Goal: Information Seeking & Learning: Learn about a topic

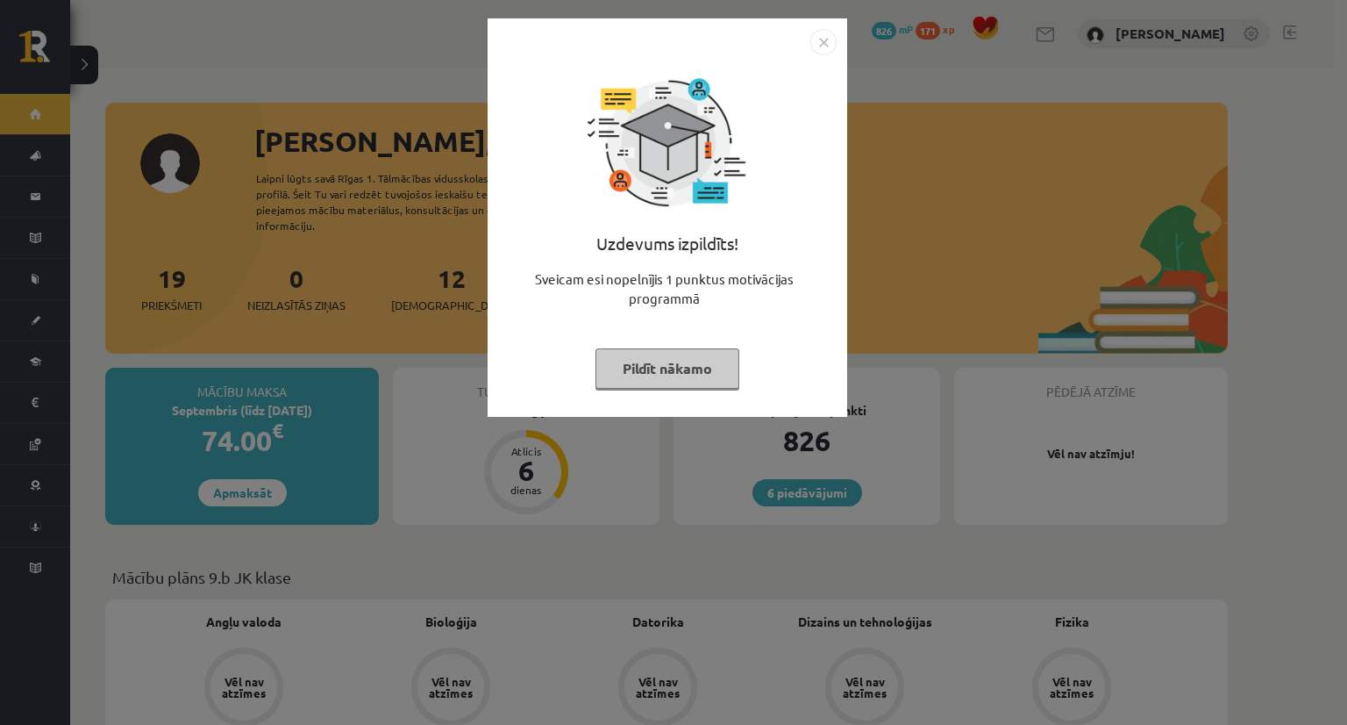
click at [646, 363] on button "Pildīt nākamo" at bounding box center [668, 368] width 144 height 40
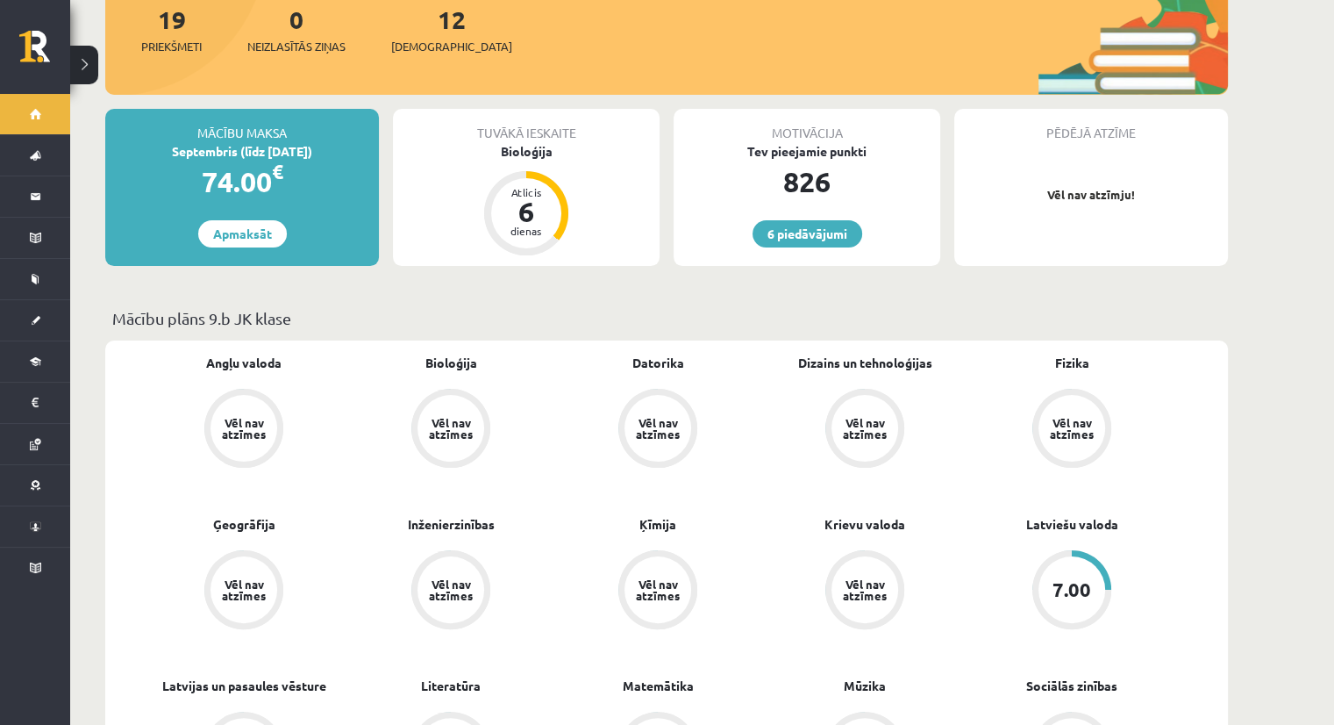
scroll to position [260, 0]
click at [683, 339] on div "Angļu valoda Vēl nav atzīmes Bioloģija Vēl nav atzīmes Datorika Vēl nav atzīmes…" at bounding box center [666, 675] width 1123 height 672
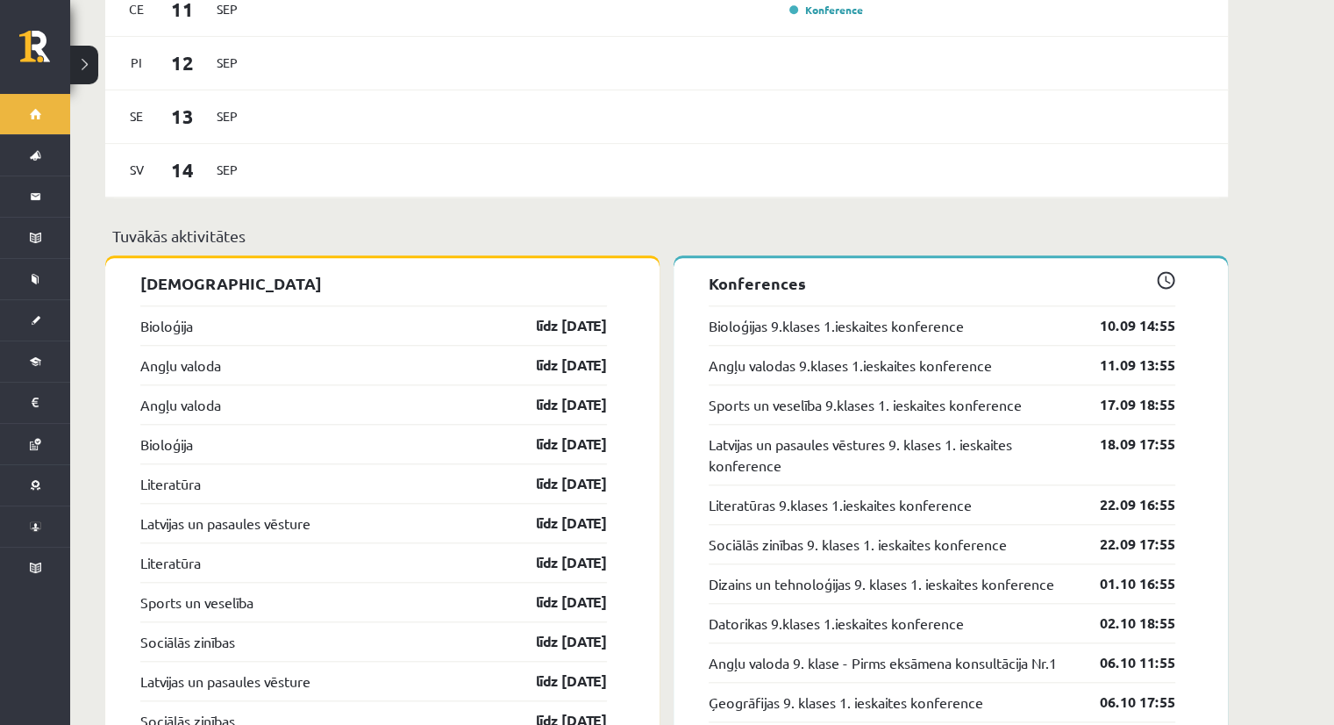
scroll to position [1551, 0]
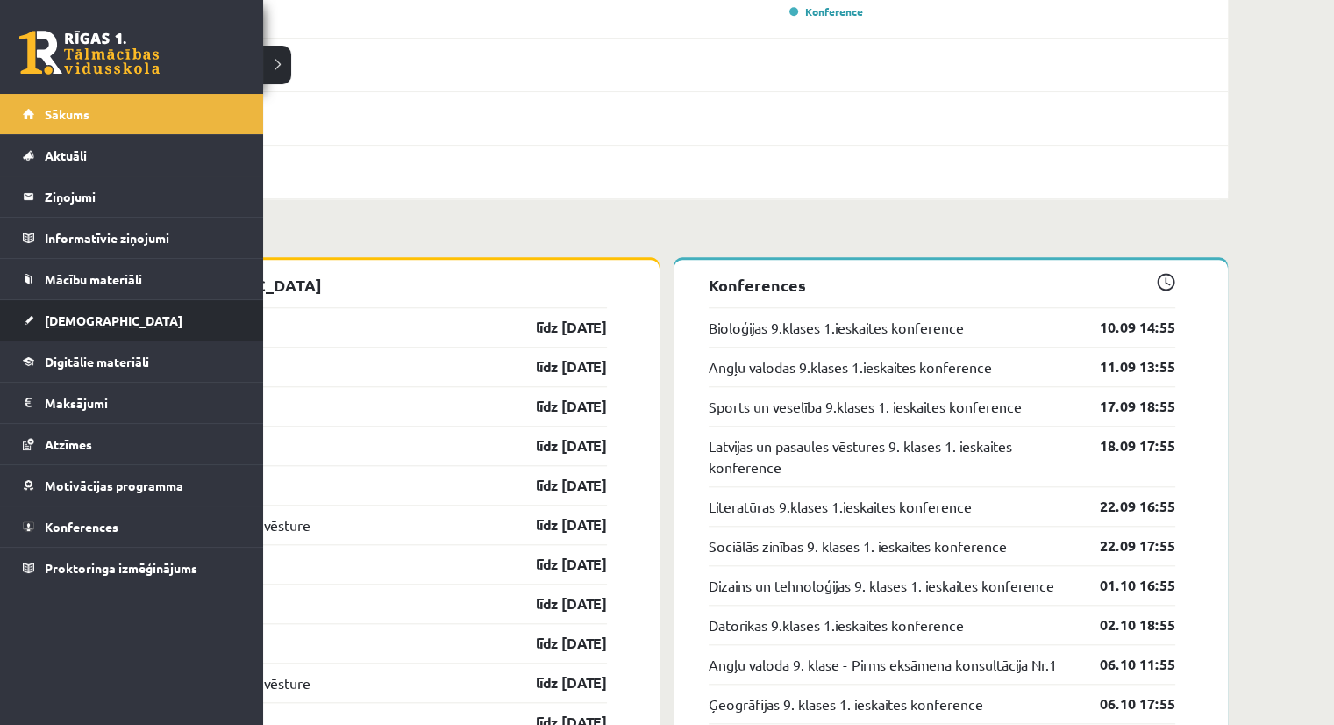
click at [57, 306] on link "[DEMOGRAPHIC_DATA]" at bounding box center [132, 320] width 218 height 40
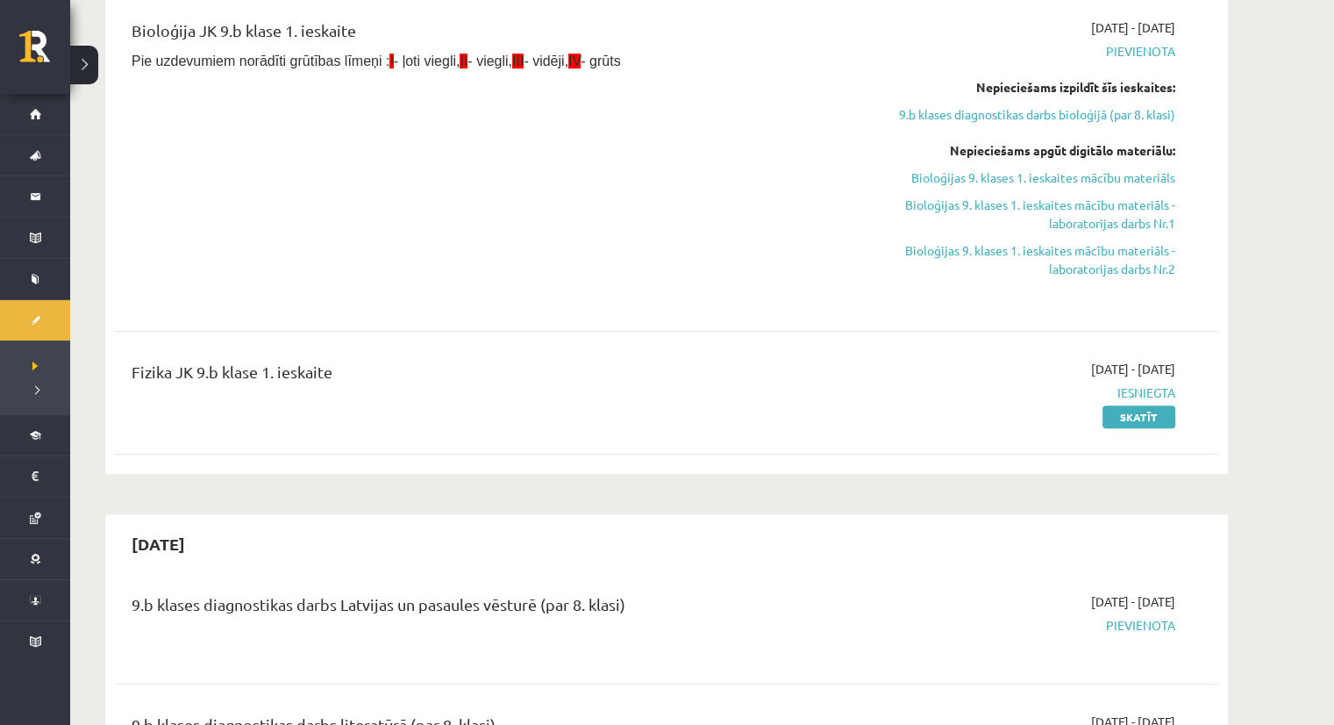
scroll to position [726, 0]
click at [1141, 411] on link "Skatīt" at bounding box center [1139, 418] width 73 height 23
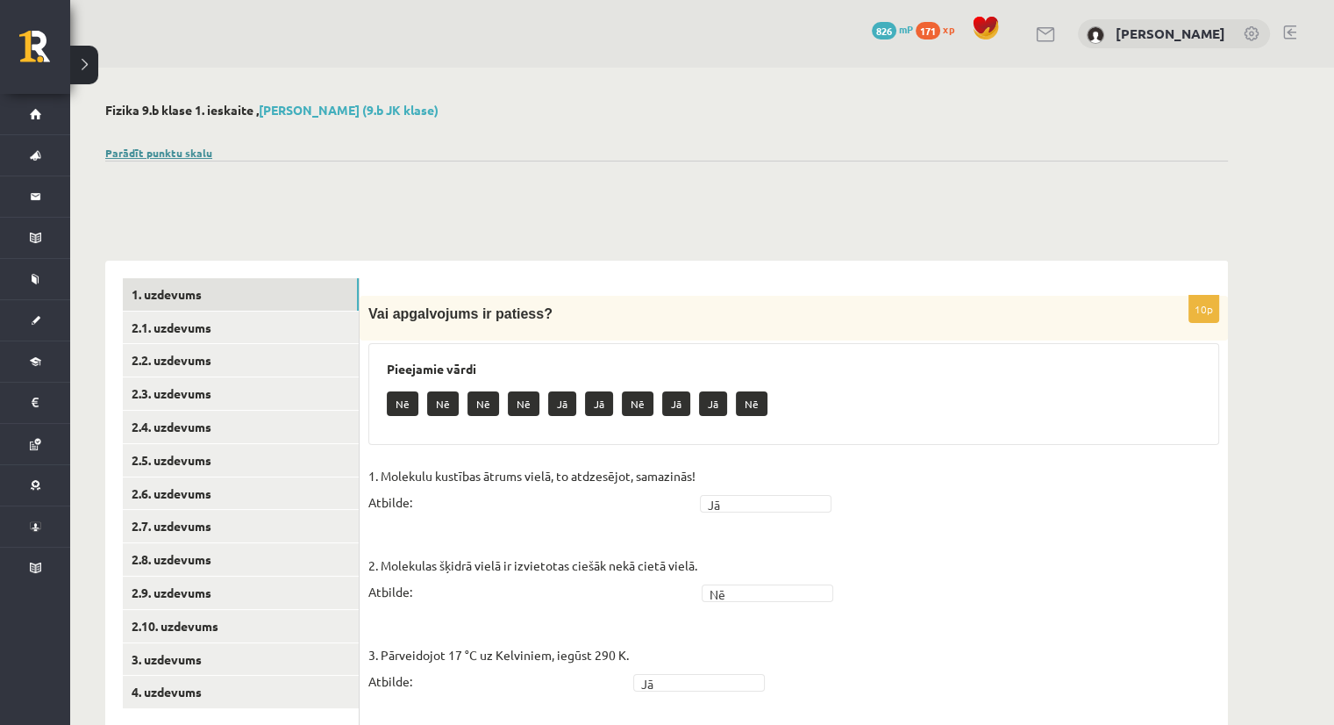
click at [189, 148] on link "Parādīt punktu skalu" at bounding box center [158, 153] width 107 height 14
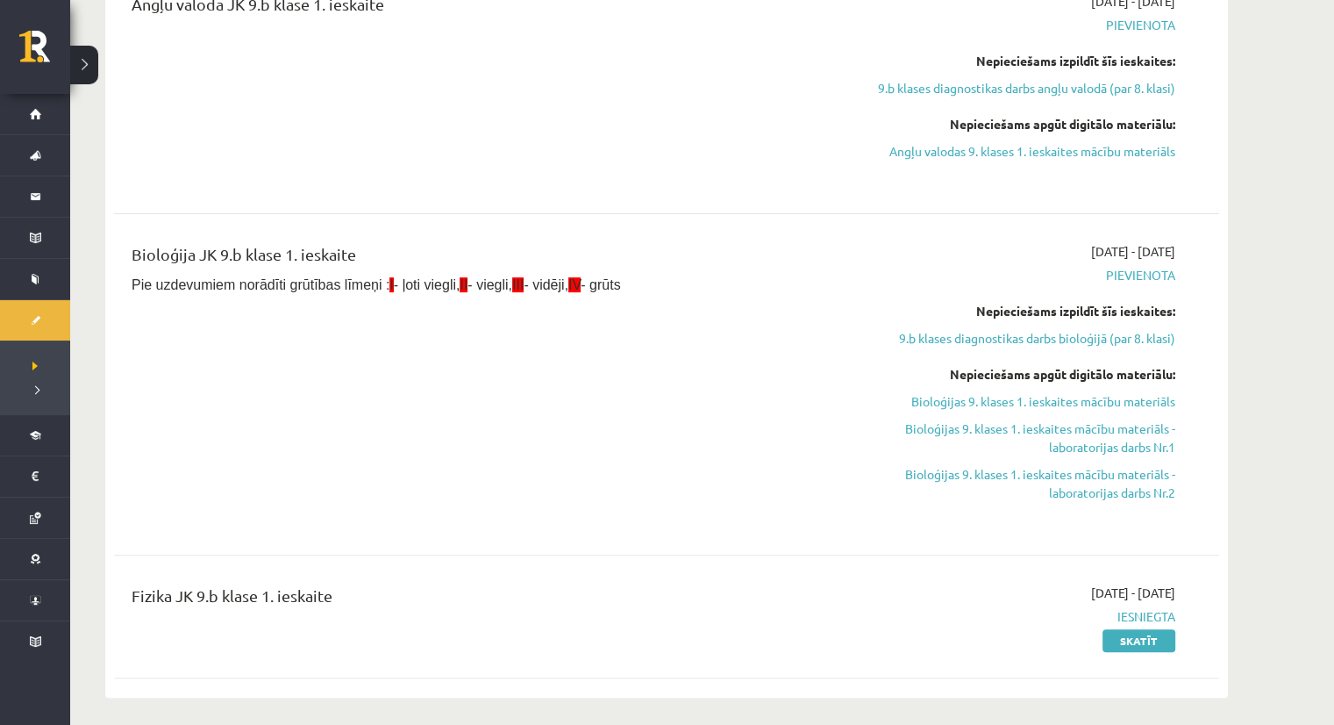
scroll to position [505, 0]
click at [1052, 340] on link "9.b klases diagnostikas darbs bioloģijā (par 8. klasi)" at bounding box center [1010, 337] width 331 height 18
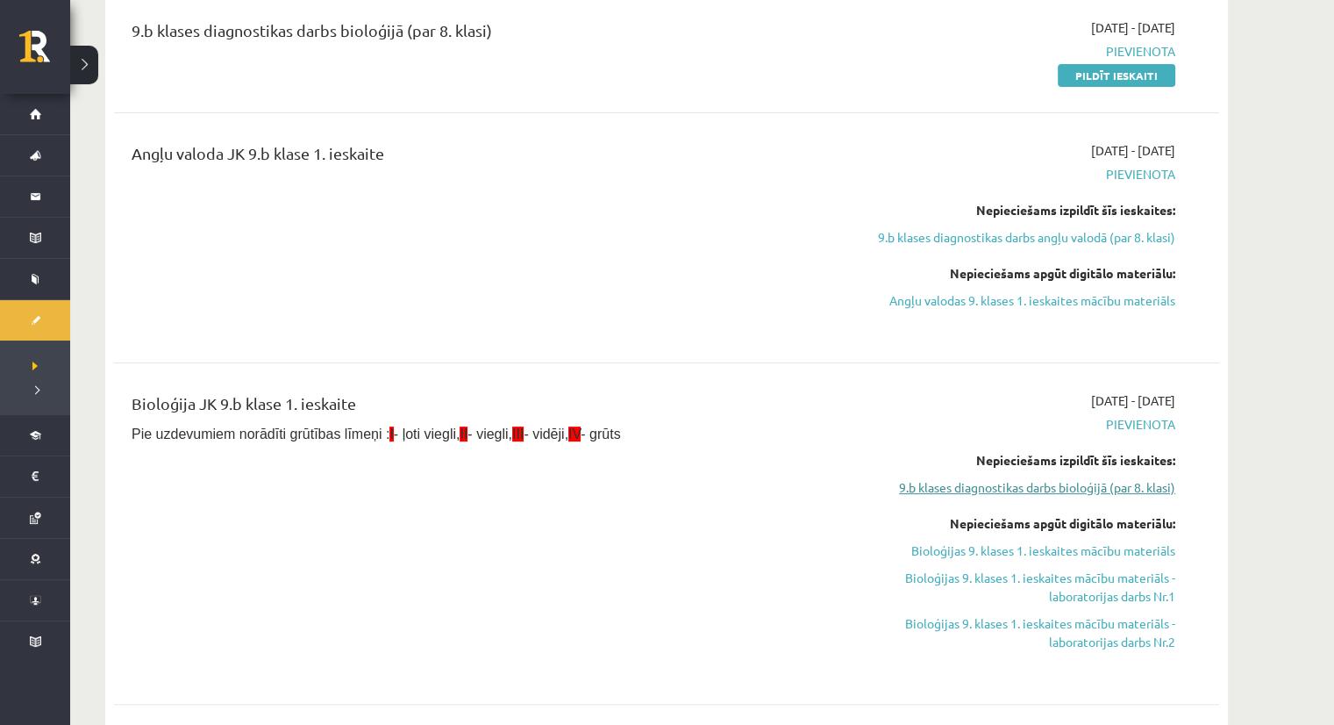
click at [979, 481] on link "9.b klases diagnostikas darbs bioloģijā (par 8. klasi)" at bounding box center [1010, 487] width 331 height 18
click at [1007, 490] on link "9.b klases diagnostikas darbs bioloģijā (par 8. klasi)" at bounding box center [1010, 487] width 331 height 18
click at [1008, 483] on link "9.b klases diagnostikas darbs bioloģijā (par 8. klasi)" at bounding box center [1010, 487] width 331 height 18
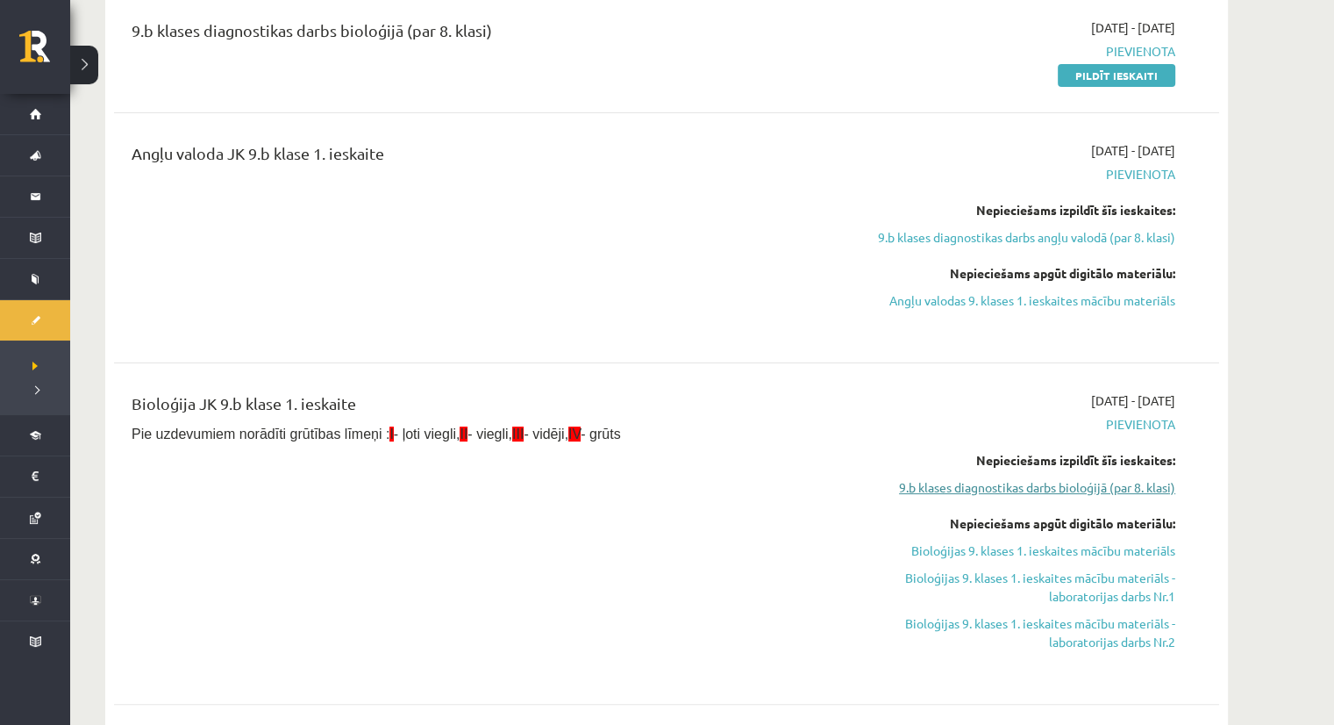
click at [1008, 483] on link "9.b klases diagnostikas darbs bioloģijā (par 8. klasi)" at bounding box center [1010, 487] width 331 height 18
click at [916, 483] on link "9.b klases diagnostikas darbs bioloģijā (par 8. klasi)" at bounding box center [1010, 487] width 331 height 18
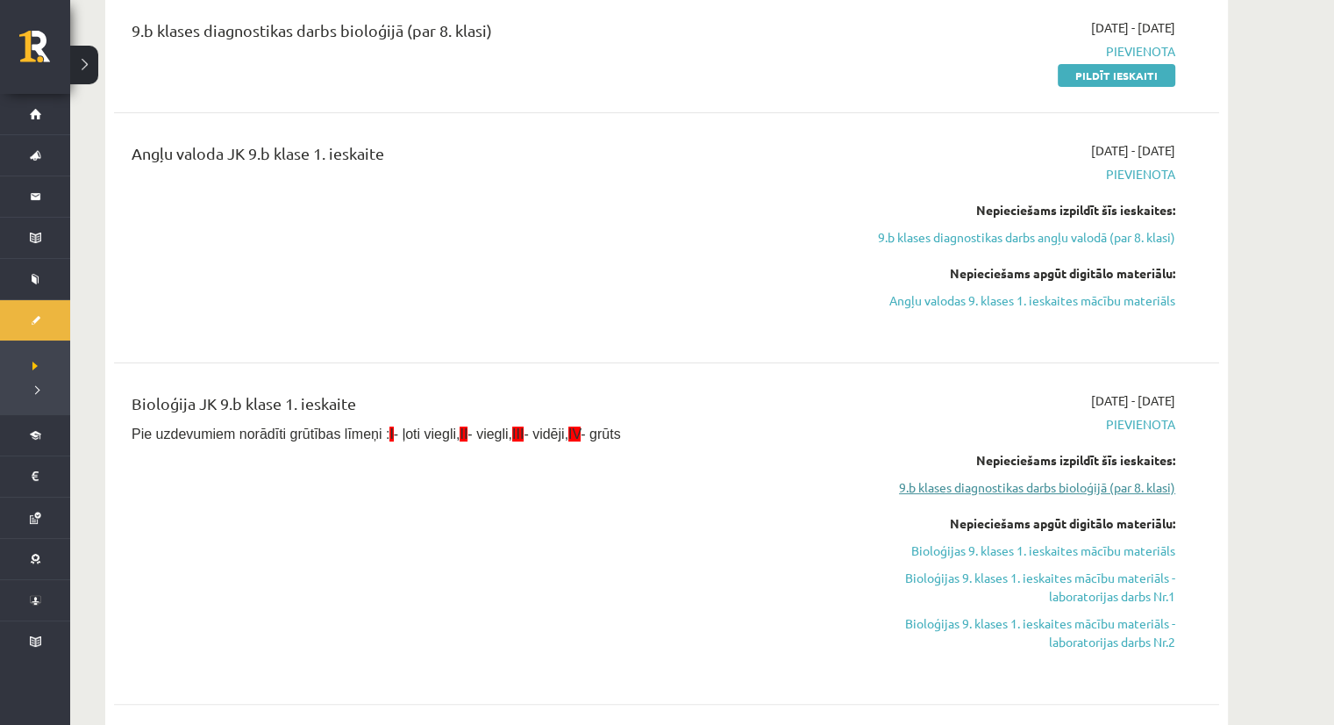
click at [1071, 482] on link "9.b klases diagnostikas darbs bioloģijā (par 8. klasi)" at bounding box center [1010, 487] width 331 height 18
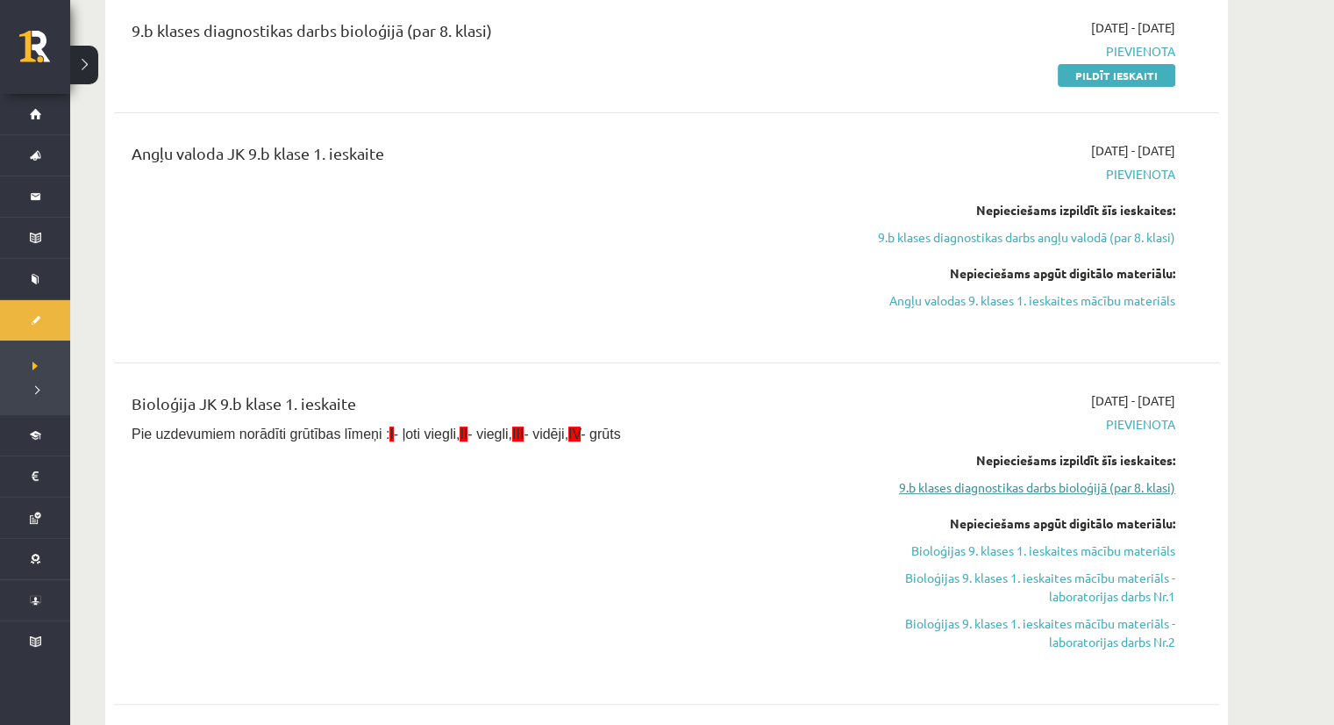
click at [1071, 482] on link "9.b klases diagnostikas darbs bioloģijā (par 8. klasi)" at bounding box center [1010, 487] width 331 height 18
click at [1053, 488] on link "9.b klases diagnostikas darbs bioloģijā (par 8. klasi)" at bounding box center [1010, 487] width 331 height 18
click at [1030, 548] on link "Bioloģijas 9. klases 1. ieskaites mācību materiāls" at bounding box center [1010, 550] width 331 height 18
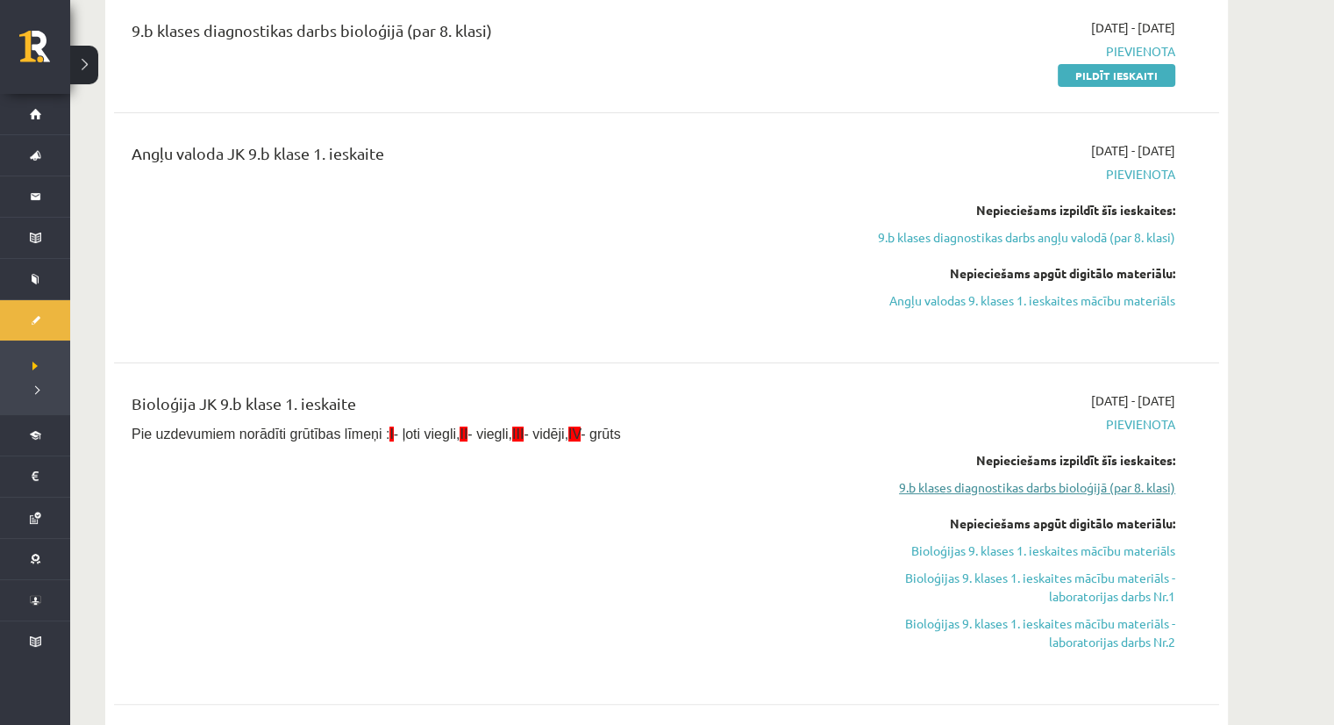
click at [1003, 489] on link "9.b klases diagnostikas darbs bioloģijā (par 8. klasi)" at bounding box center [1010, 487] width 331 height 18
click at [1054, 485] on link "9.b klases diagnostikas darbs bioloģijā (par 8. klasi)" at bounding box center [1010, 487] width 331 height 18
click at [991, 546] on link "Bioloģijas 9. klases 1. ieskaites mācību materiāls" at bounding box center [1010, 550] width 331 height 18
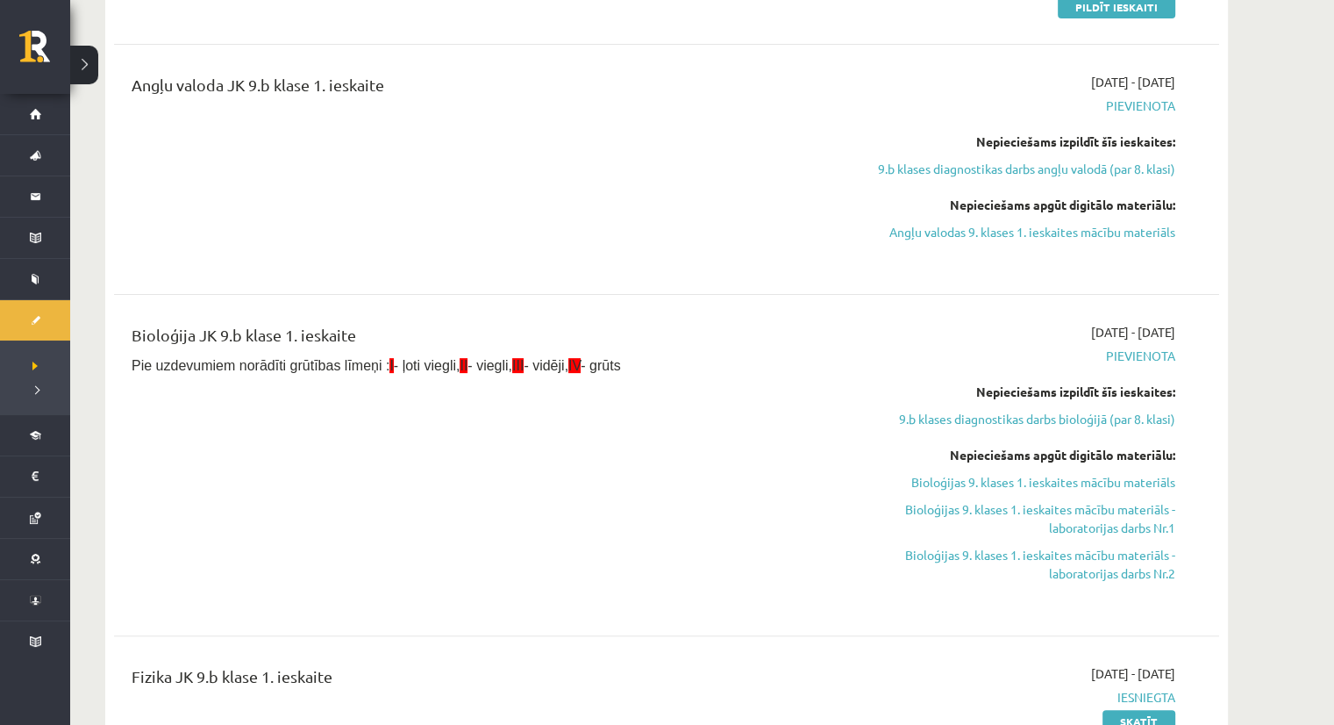
scroll to position [430, 0]
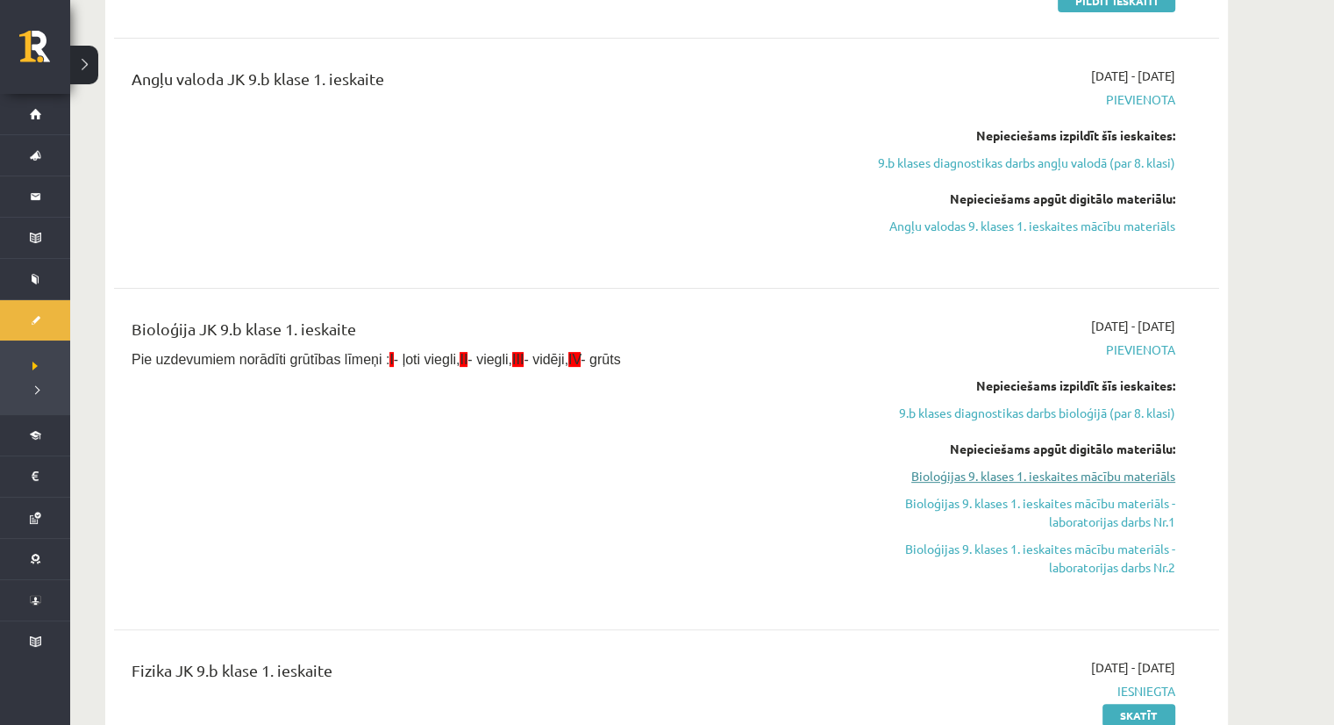
click at [1035, 469] on link "Bioloģijas 9. klases 1. ieskaites mācību materiāls" at bounding box center [1010, 476] width 331 height 18
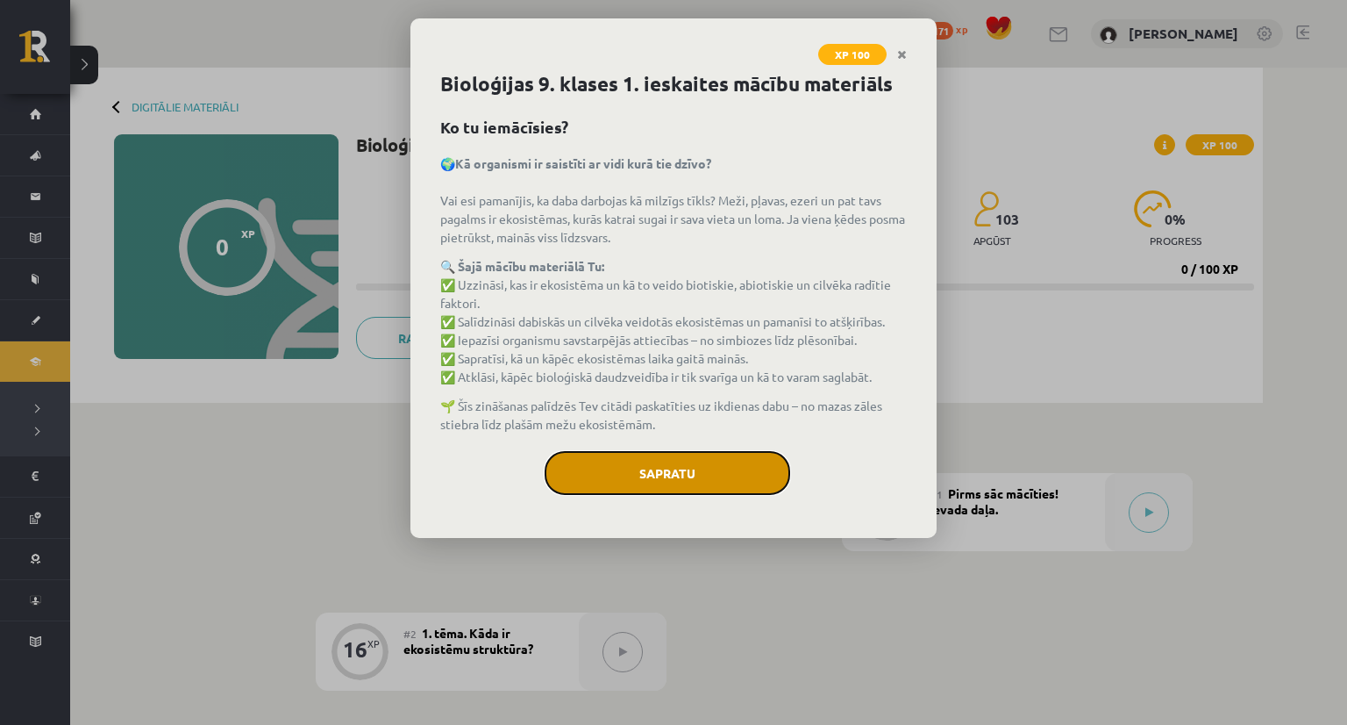
click at [641, 472] on button "Sapratu" at bounding box center [668, 473] width 246 height 44
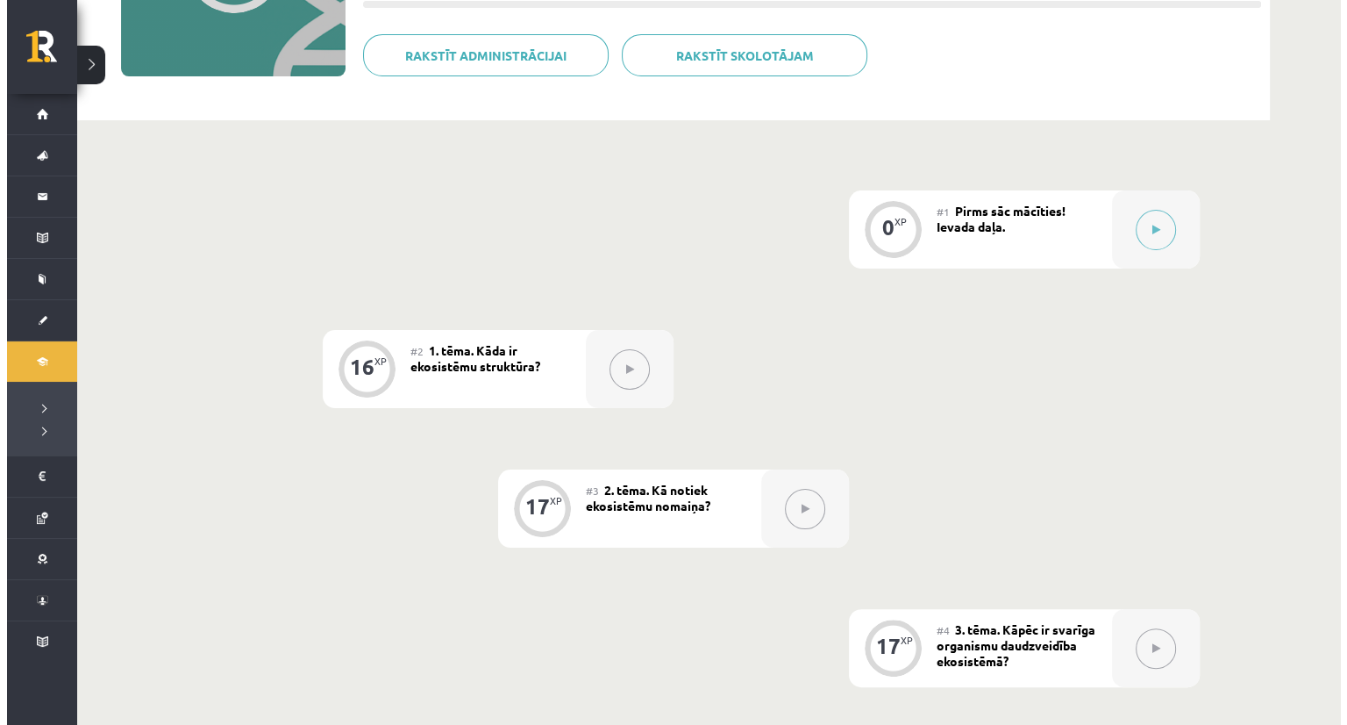
scroll to position [286, 0]
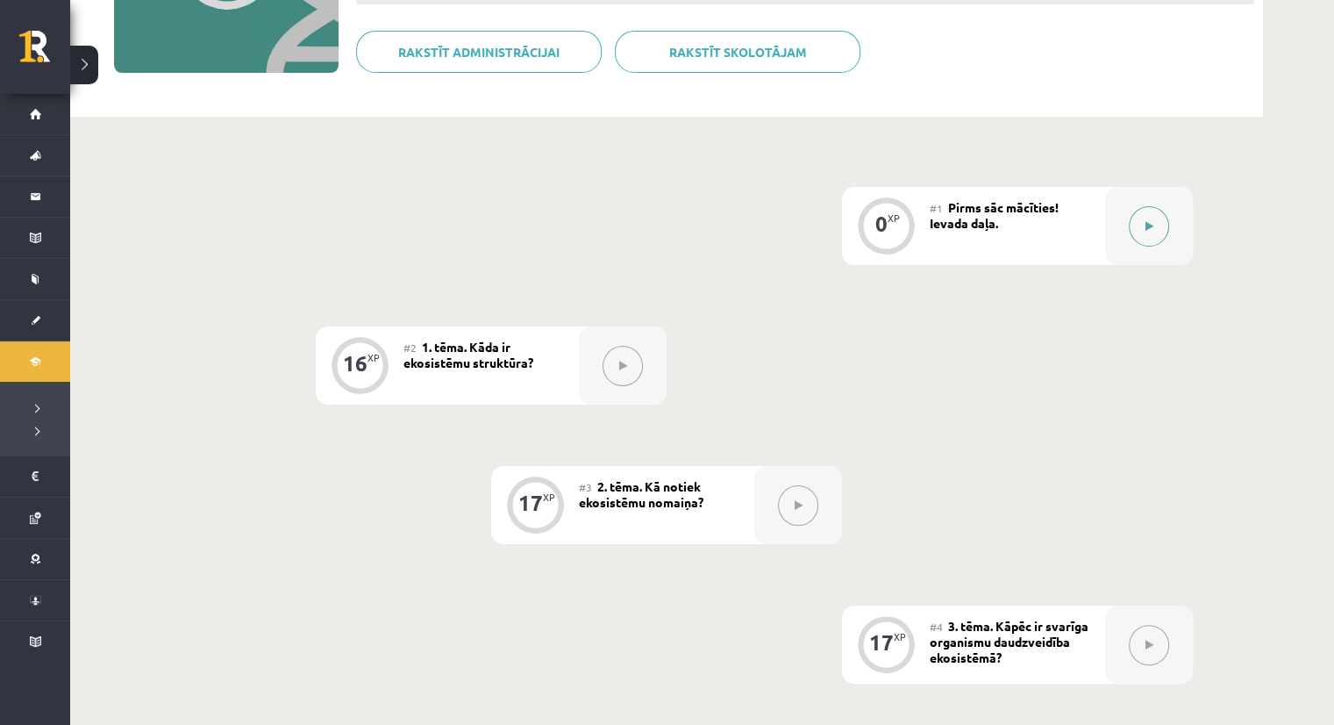
click at [1146, 225] on icon at bounding box center [1150, 226] width 8 height 11
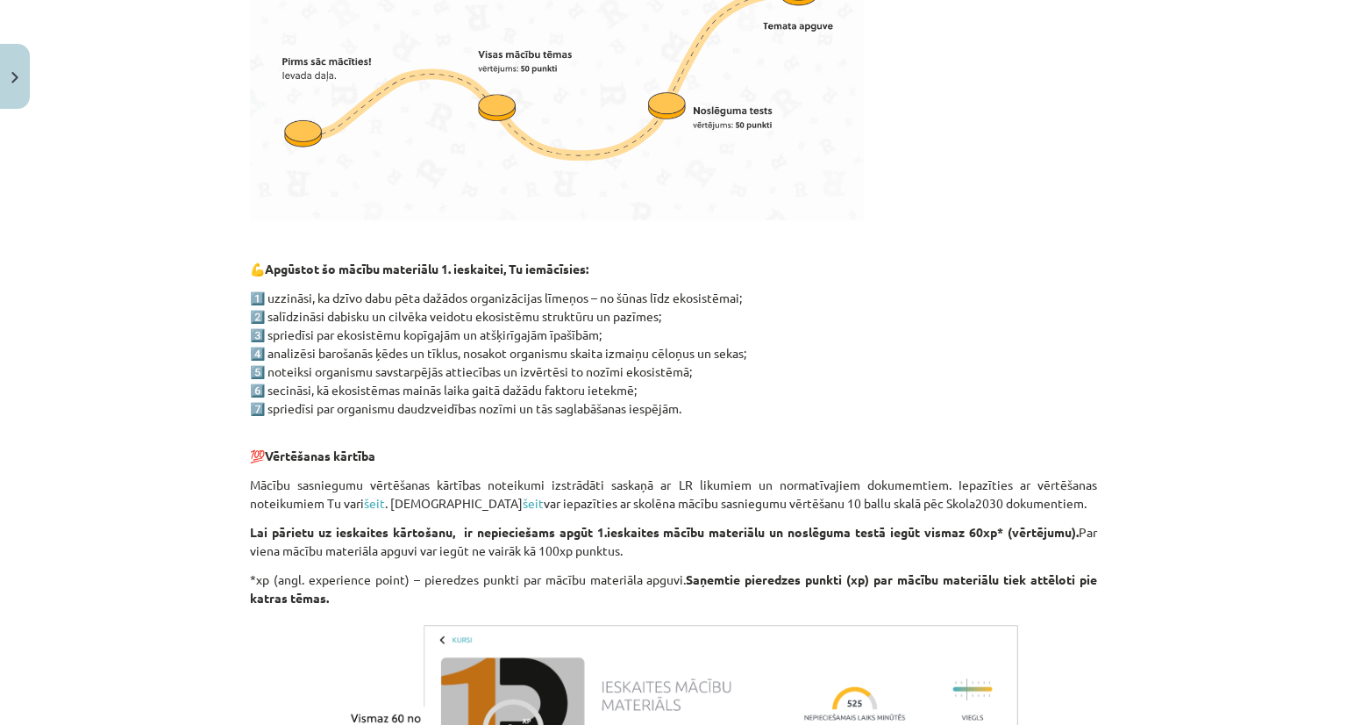
scroll to position [969, 0]
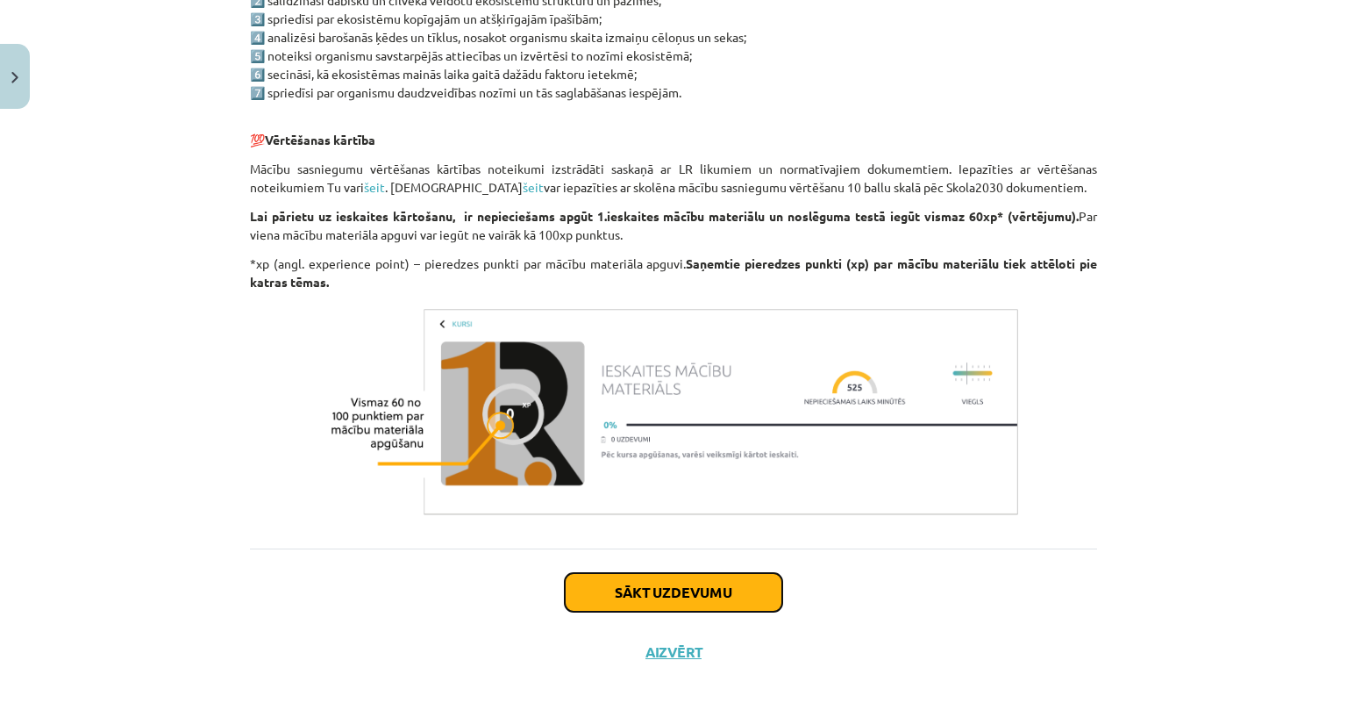
click at [663, 595] on button "Sākt uzdevumu" at bounding box center [674, 592] width 218 height 39
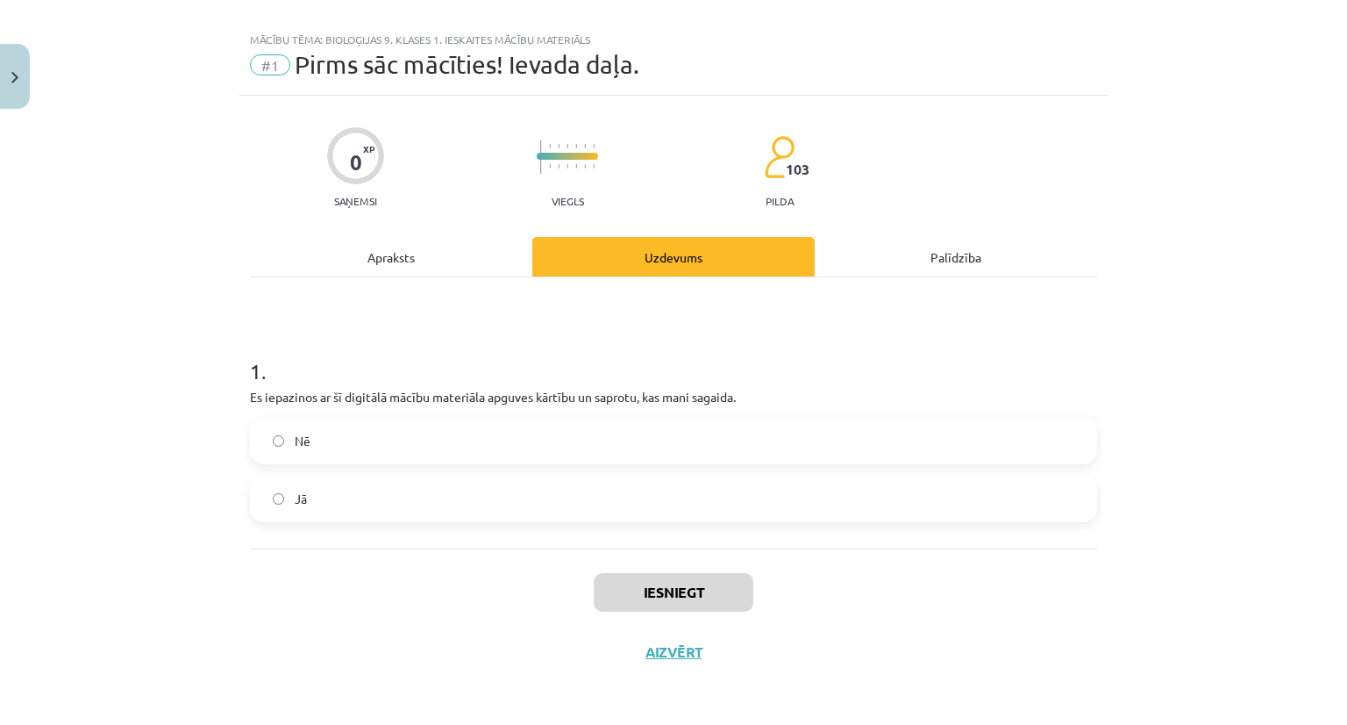
click at [341, 497] on label "Jā" at bounding box center [674, 498] width 844 height 44
click at [668, 586] on button "Iesniegt" at bounding box center [674, 592] width 160 height 39
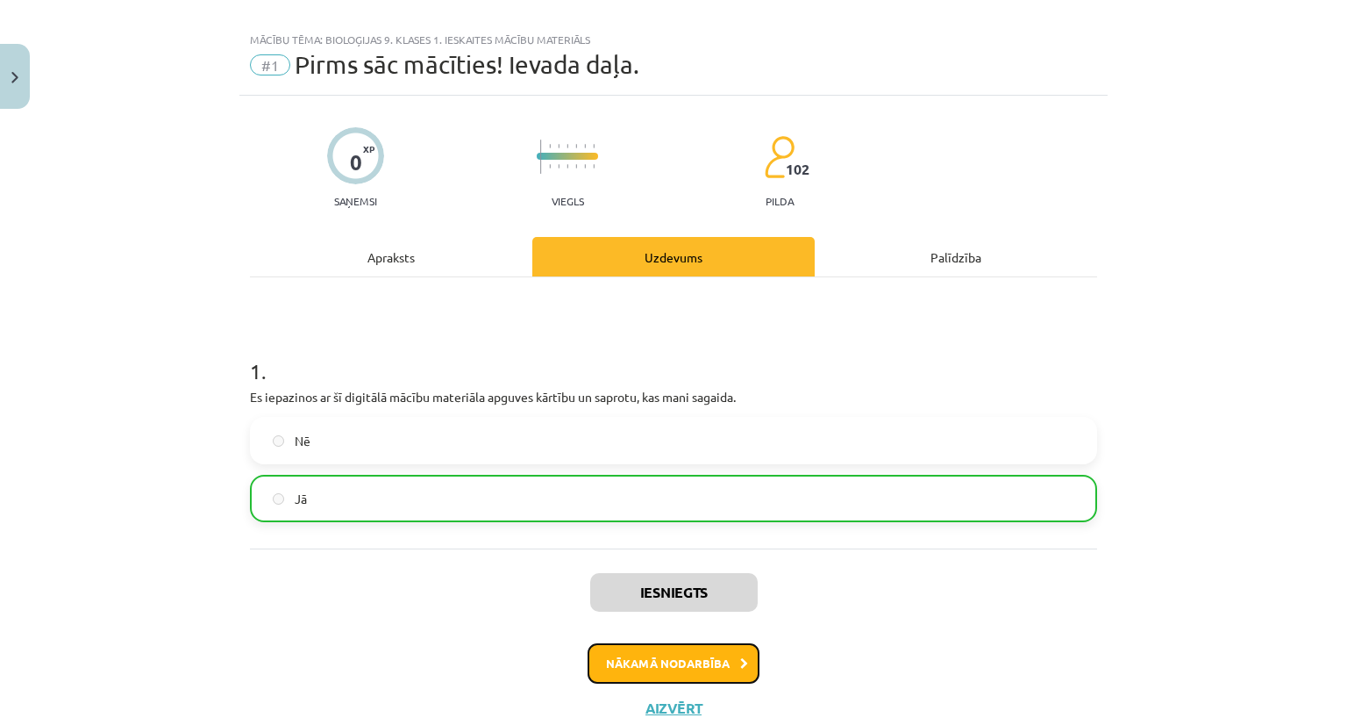
click at [693, 668] on button "Nākamā nodarbība" at bounding box center [674, 663] width 172 height 40
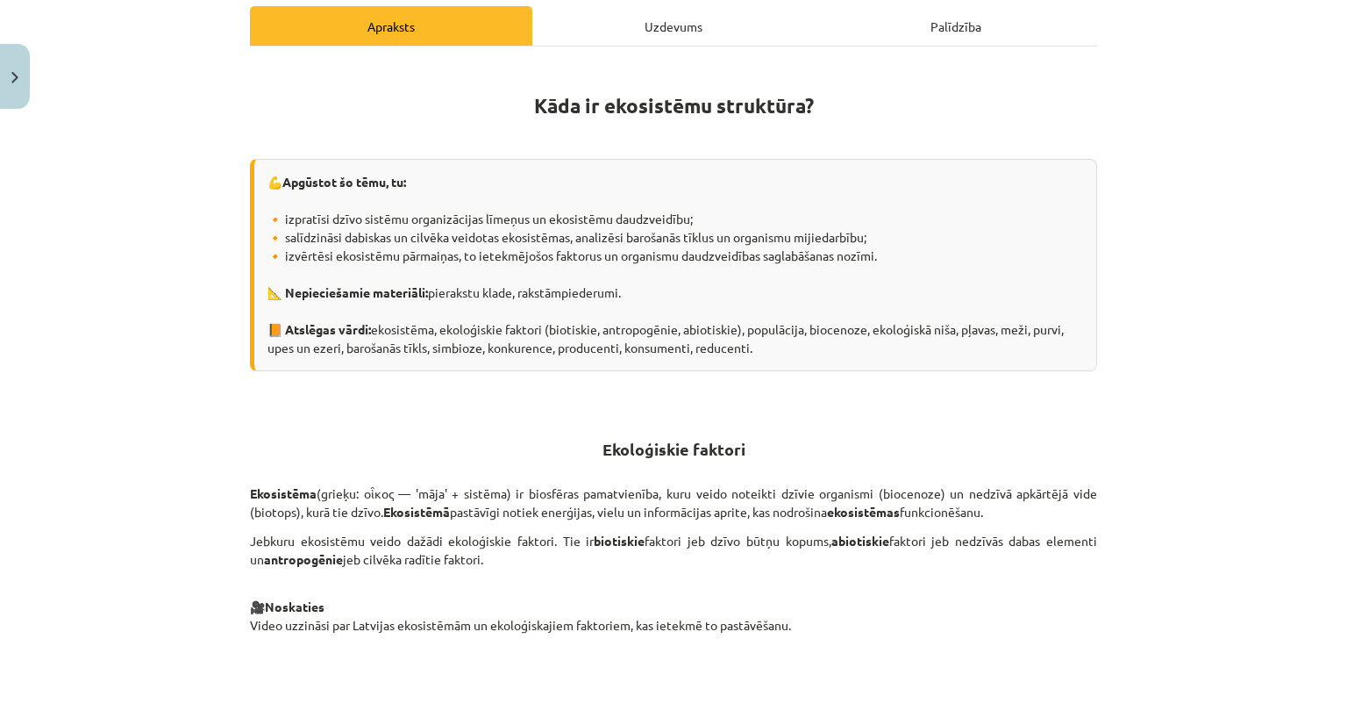
scroll to position [249, 0]
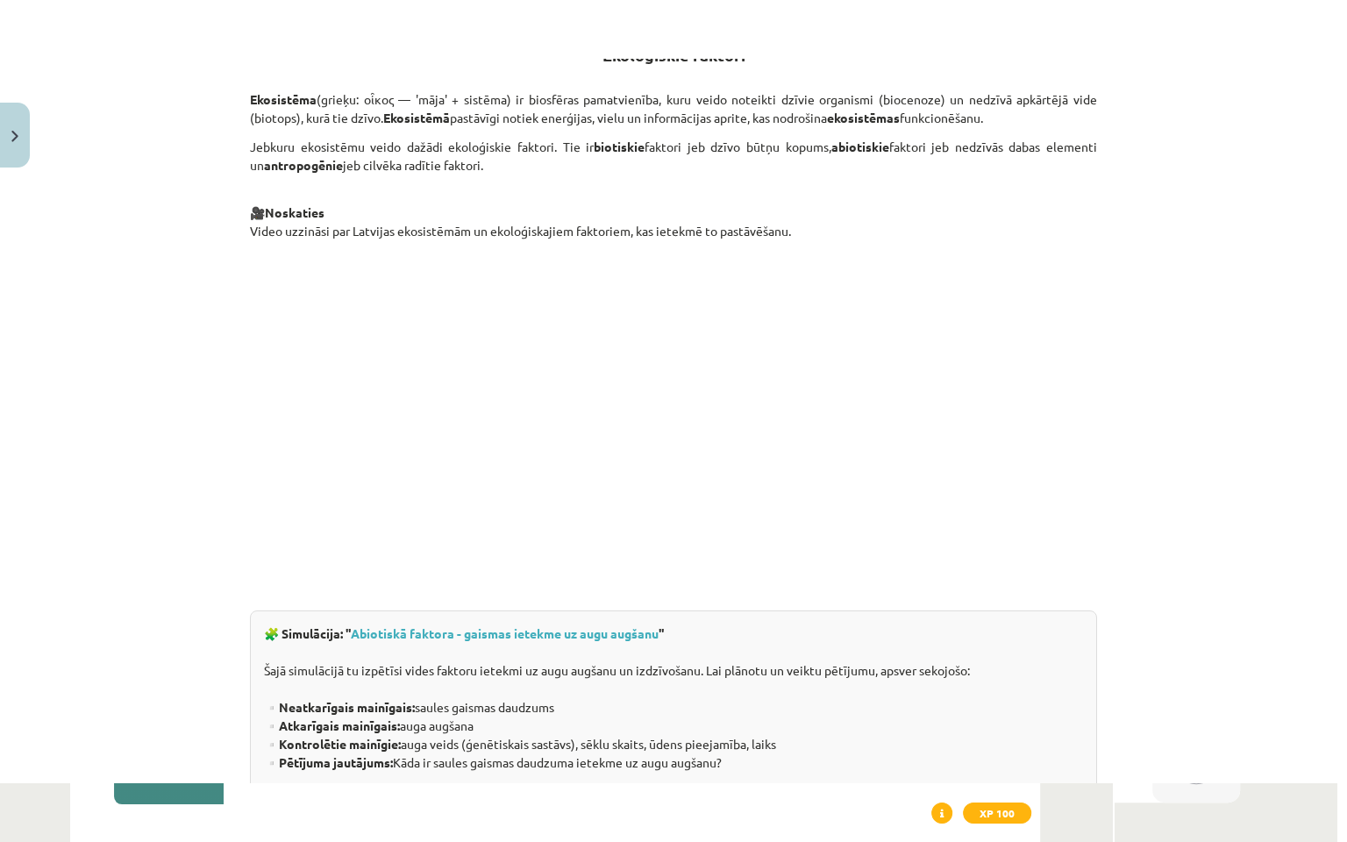
scroll to position [766, 0]
